Goal: Information Seeking & Learning: Learn about a topic

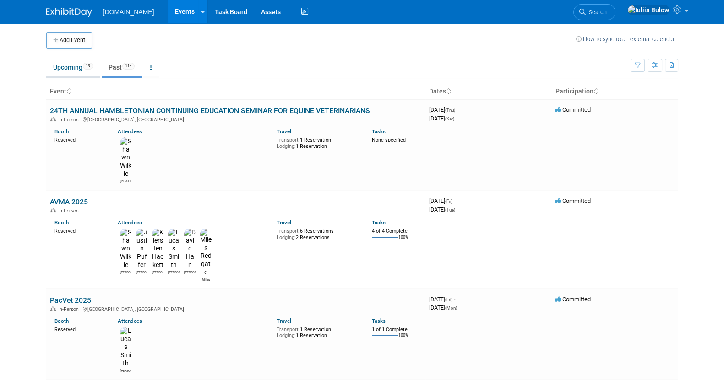
click at [62, 75] on link "Upcoming 19" at bounding box center [73, 67] width 54 height 17
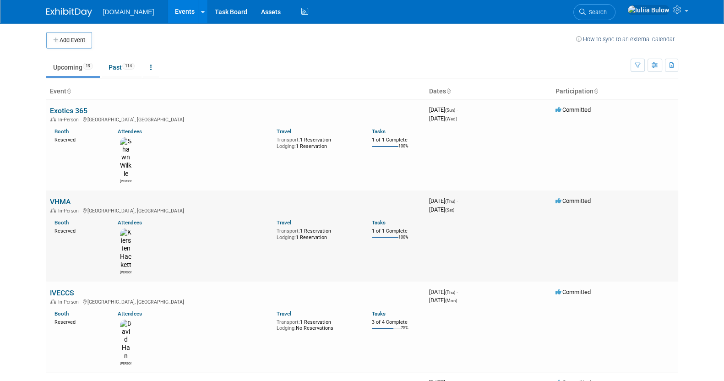
click at [60, 197] on link "VHMA" at bounding box center [60, 201] width 21 height 9
click at [61, 288] on link "IVECCS" at bounding box center [62, 292] width 24 height 9
click at [63, 197] on link "VHMA" at bounding box center [60, 201] width 21 height 9
click at [71, 106] on link "Exotics 365" at bounding box center [69, 110] width 38 height 9
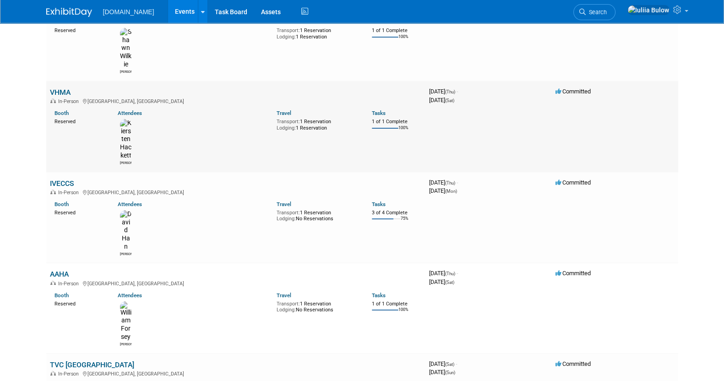
scroll to position [114, 0]
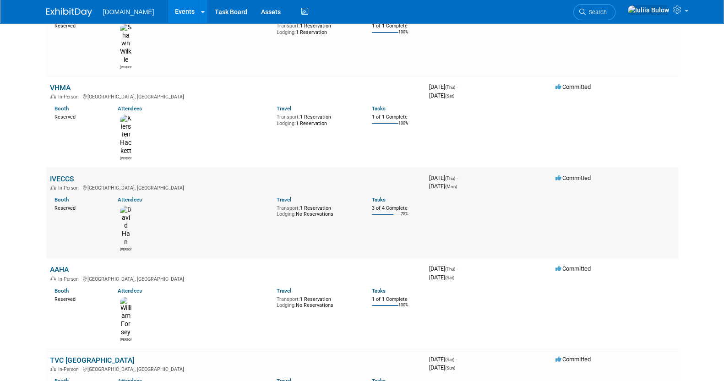
click at [64, 174] on link "IVECCS" at bounding box center [62, 178] width 24 height 9
click at [63, 174] on link "IVECCS" at bounding box center [62, 178] width 24 height 9
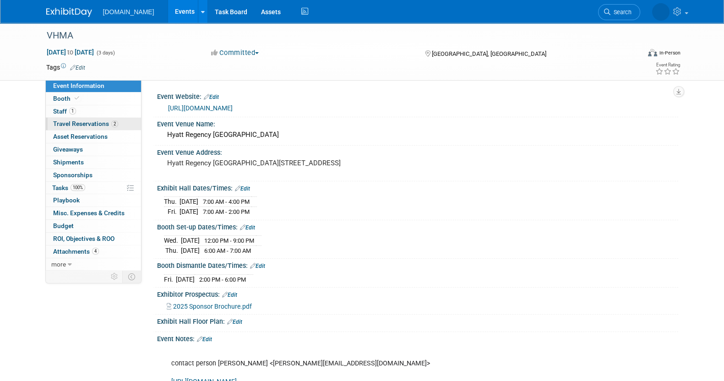
click at [97, 120] on span "Travel Reservations 2" at bounding box center [85, 123] width 65 height 7
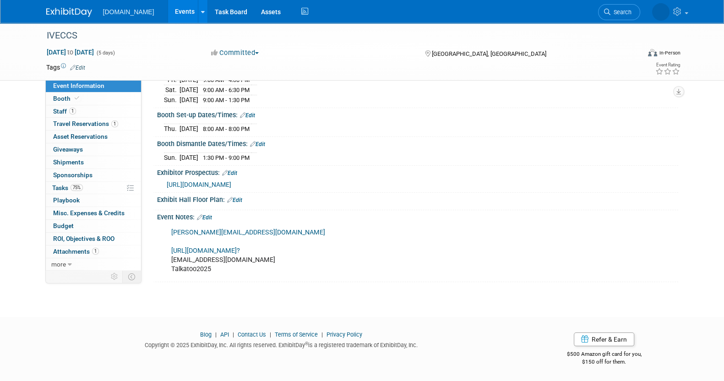
scroll to position [12, 0]
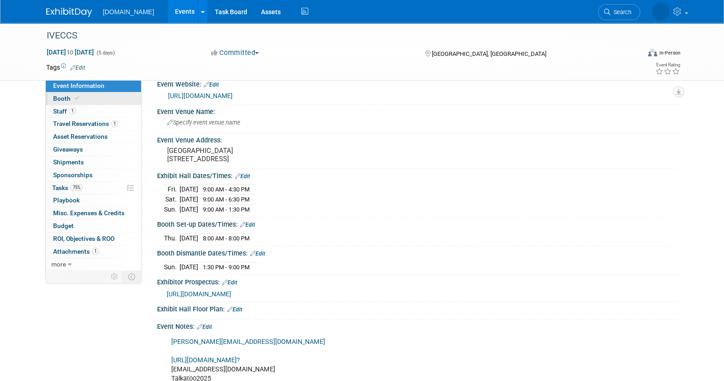
click at [89, 101] on link "Booth" at bounding box center [93, 98] width 95 height 12
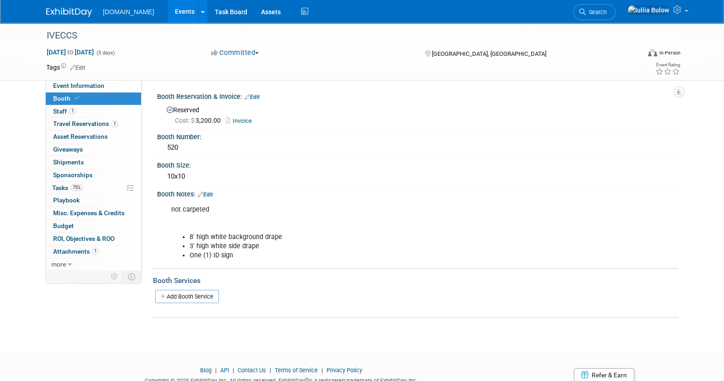
click at [210, 191] on link "Edit" at bounding box center [205, 194] width 15 height 6
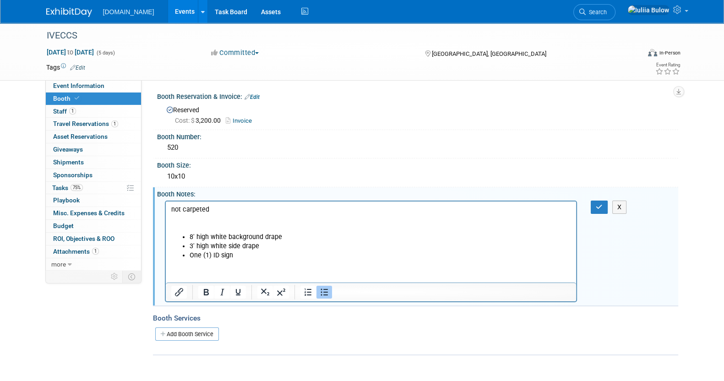
click at [252, 260] on html "not carpeted 8' high white background drape 3' high white side drape One (1) ID…" at bounding box center [370, 230] width 411 height 59
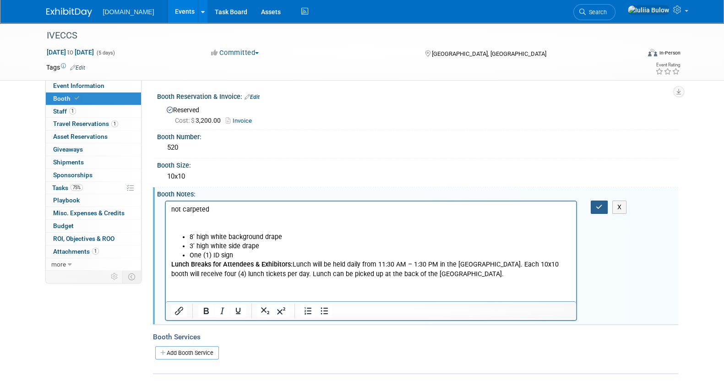
click at [598, 208] on icon "button" at bounding box center [599, 207] width 7 height 6
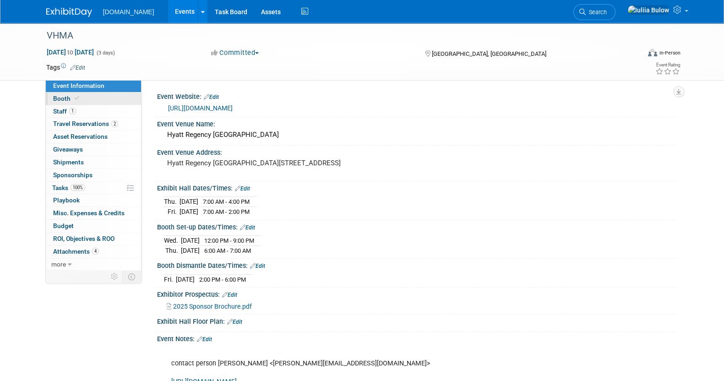
click at [78, 101] on span at bounding box center [77, 98] width 8 height 7
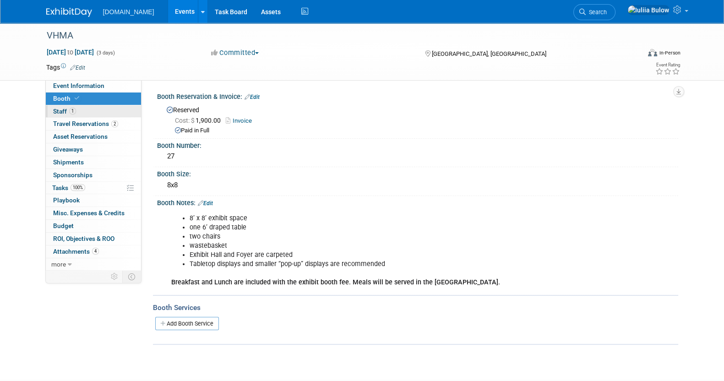
click at [77, 113] on link "1 Staff 1" at bounding box center [93, 111] width 95 height 12
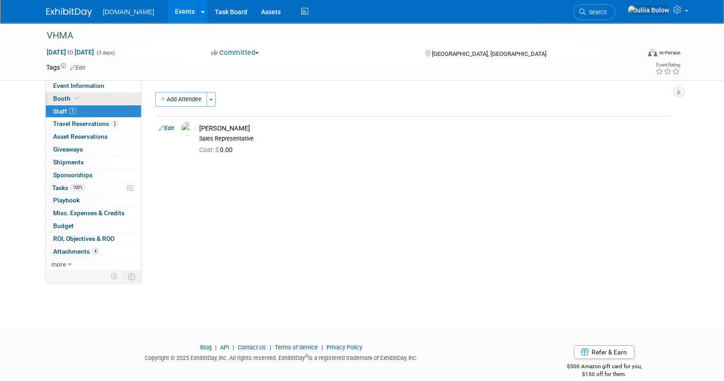
click at [80, 98] on link "Booth" at bounding box center [93, 98] width 95 height 12
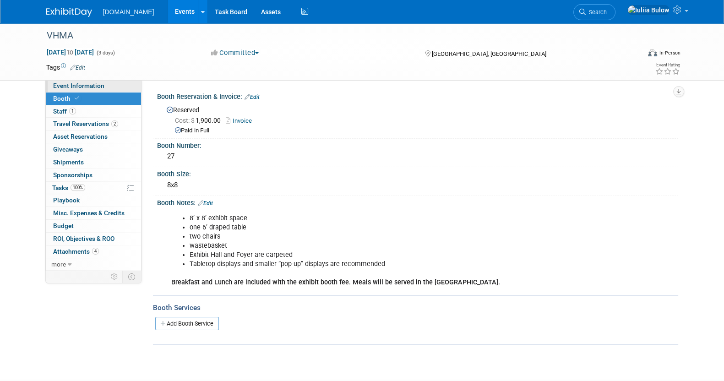
click at [82, 85] on span "Event Information" at bounding box center [78, 85] width 51 height 7
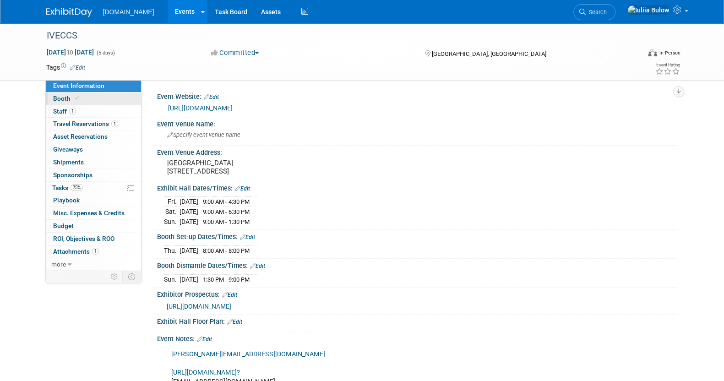
click at [70, 100] on span "Booth" at bounding box center [67, 98] width 28 height 7
drag, startPoint x: 240, startPoint y: 178, endPoint x: 163, endPoint y: 158, distance: 80.3
click at [163, 158] on div "[GEOGRAPHIC_DATA] [STREET_ADDRESS]" at bounding box center [265, 168] width 217 height 22
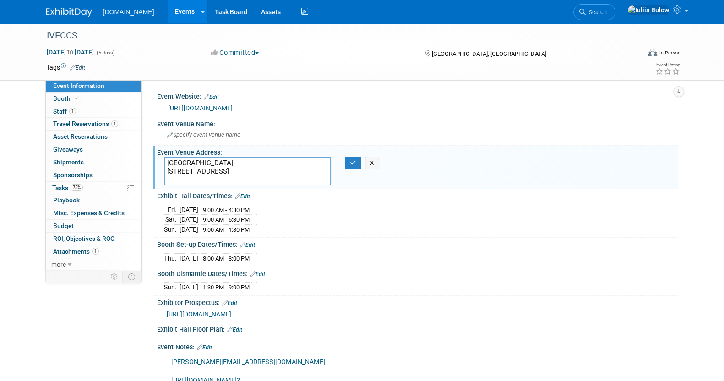
drag, startPoint x: 236, startPoint y: 180, endPoint x: 154, endPoint y: 160, distance: 83.9
click at [154, 160] on div "Event Venue Address: [GEOGRAPHIC_DATA] [STREET_ADDRESS] [GEOGRAPHIC_DATA] [STRE…" at bounding box center [415, 168] width 525 height 44
drag, startPoint x: 372, startPoint y: 162, endPoint x: 378, endPoint y: 162, distance: 5.5
click at [373, 162] on button "X" at bounding box center [372, 163] width 14 height 13
